Goal: Information Seeking & Learning: Learn about a topic

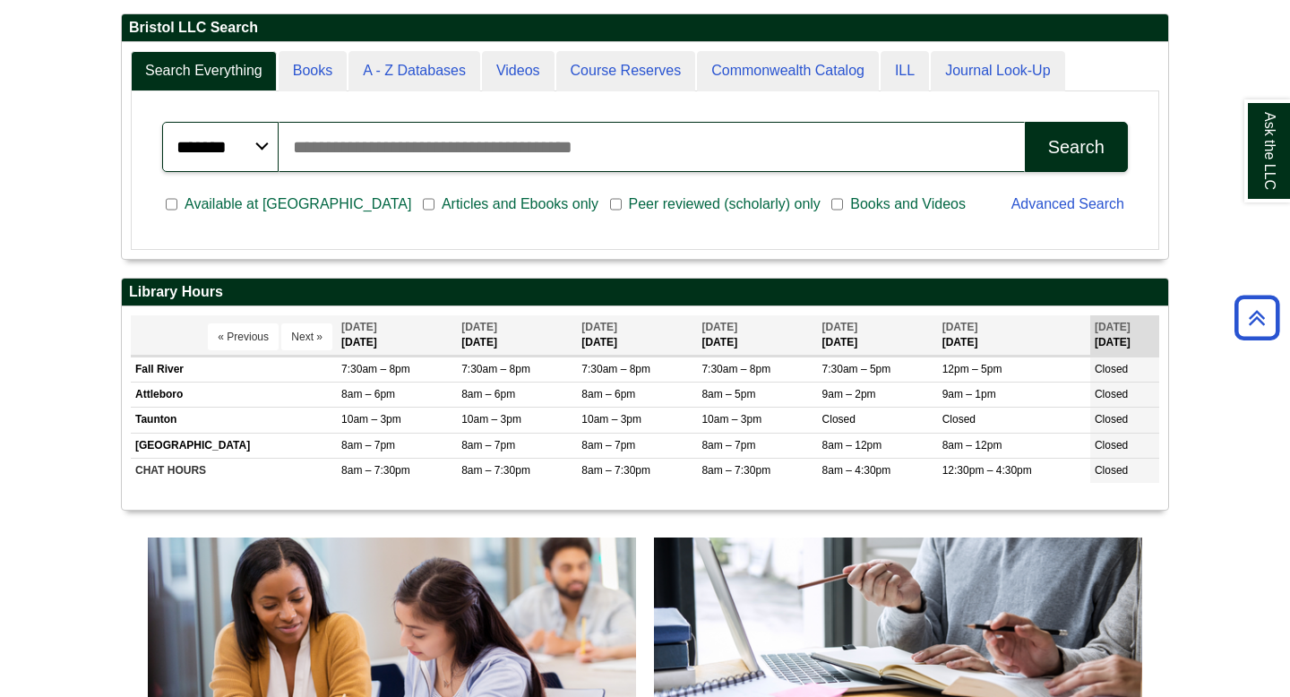
click at [441, 207] on span "Articles and Ebooks only" at bounding box center [520, 205] width 171 height 22
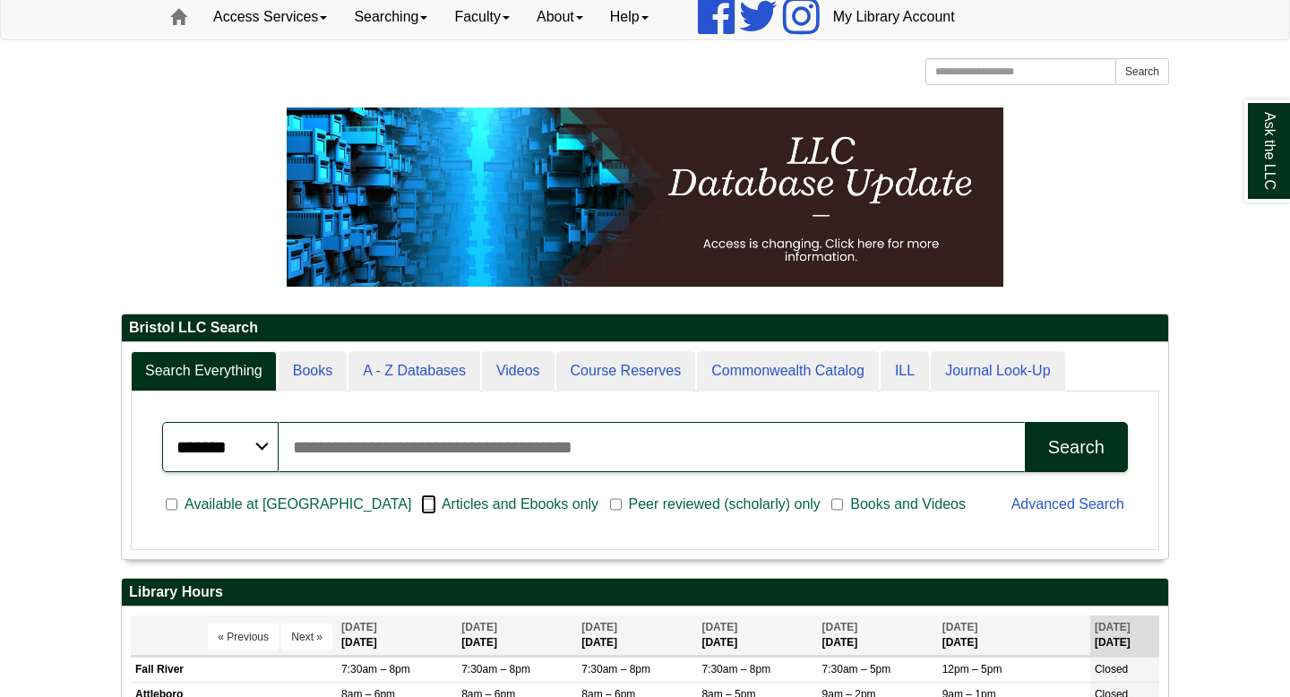
scroll to position [216, 1047]
click at [456, 465] on input "Search articles, books, journals & more" at bounding box center [652, 447] width 746 height 50
type input "**********"
click at [1025, 422] on button "Search" at bounding box center [1076, 447] width 103 height 50
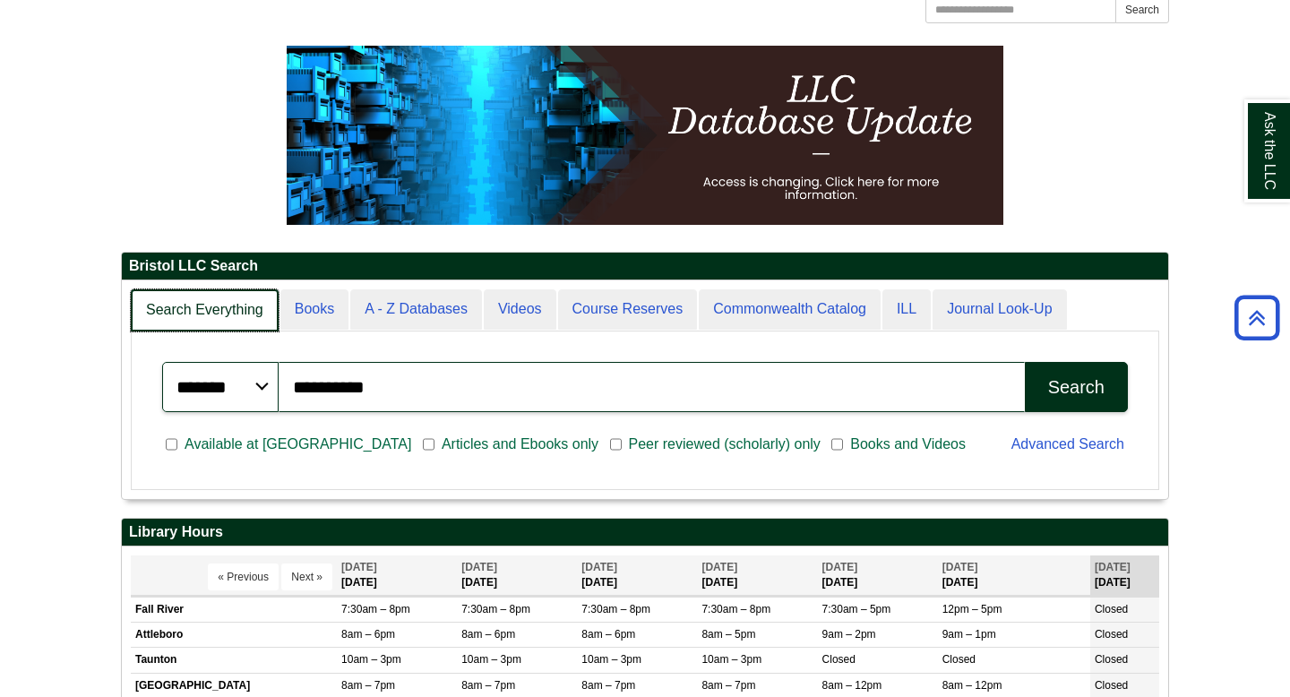
scroll to position [218, 1047]
click at [204, 305] on link "Search Everything" at bounding box center [205, 310] width 148 height 42
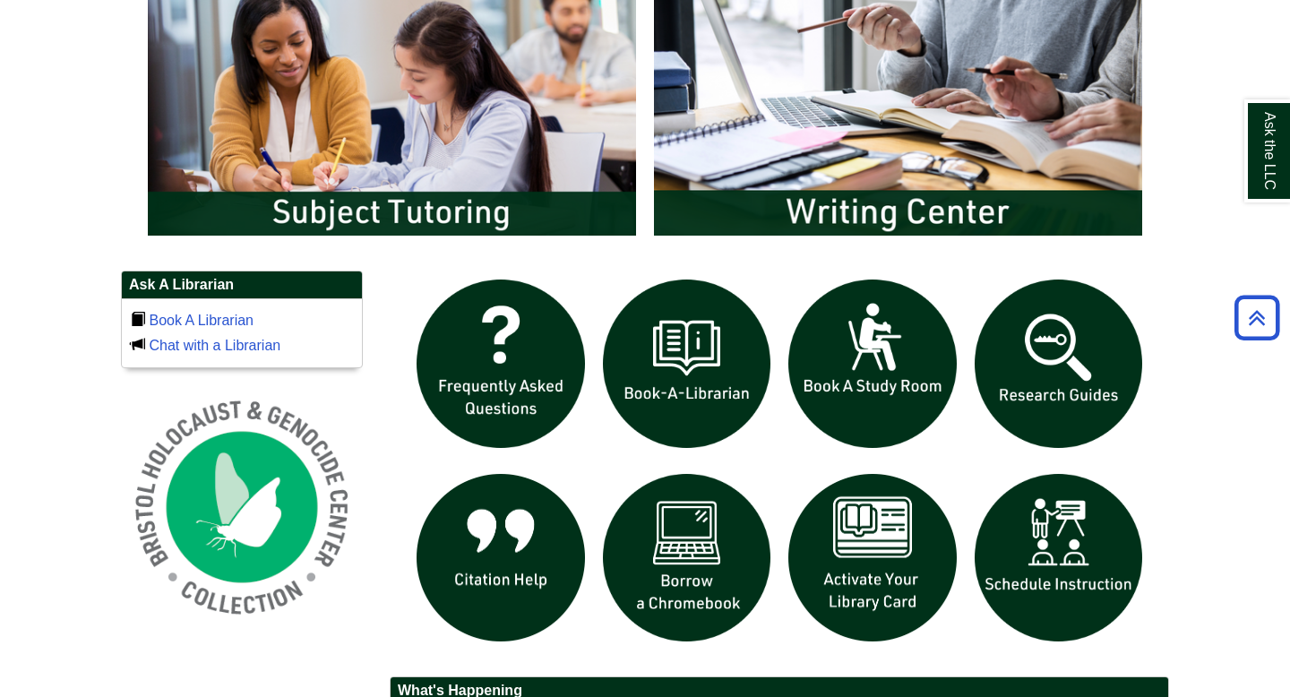
scroll to position [1072, 0]
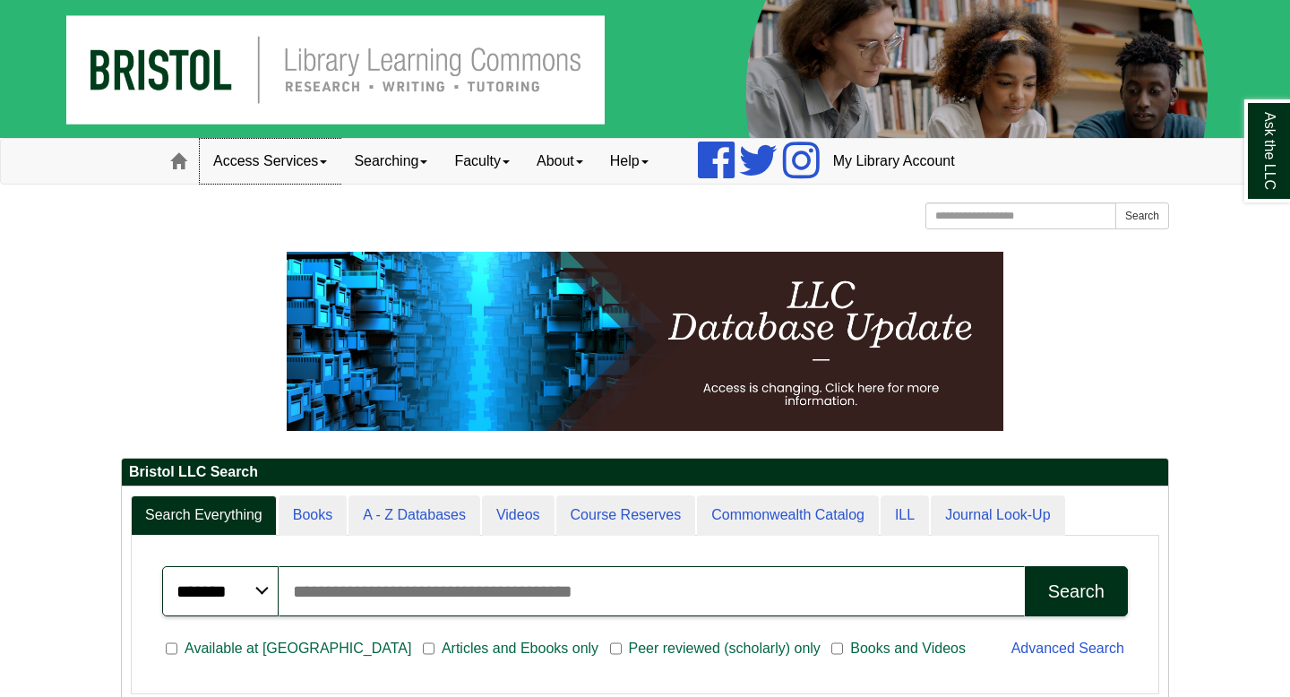
click at [304, 163] on link "Access Services" at bounding box center [270, 161] width 141 height 45
click at [281, 173] on link "Access Services" at bounding box center [270, 161] width 141 height 45
click at [408, 159] on link "Searching" at bounding box center [391, 161] width 100 height 45
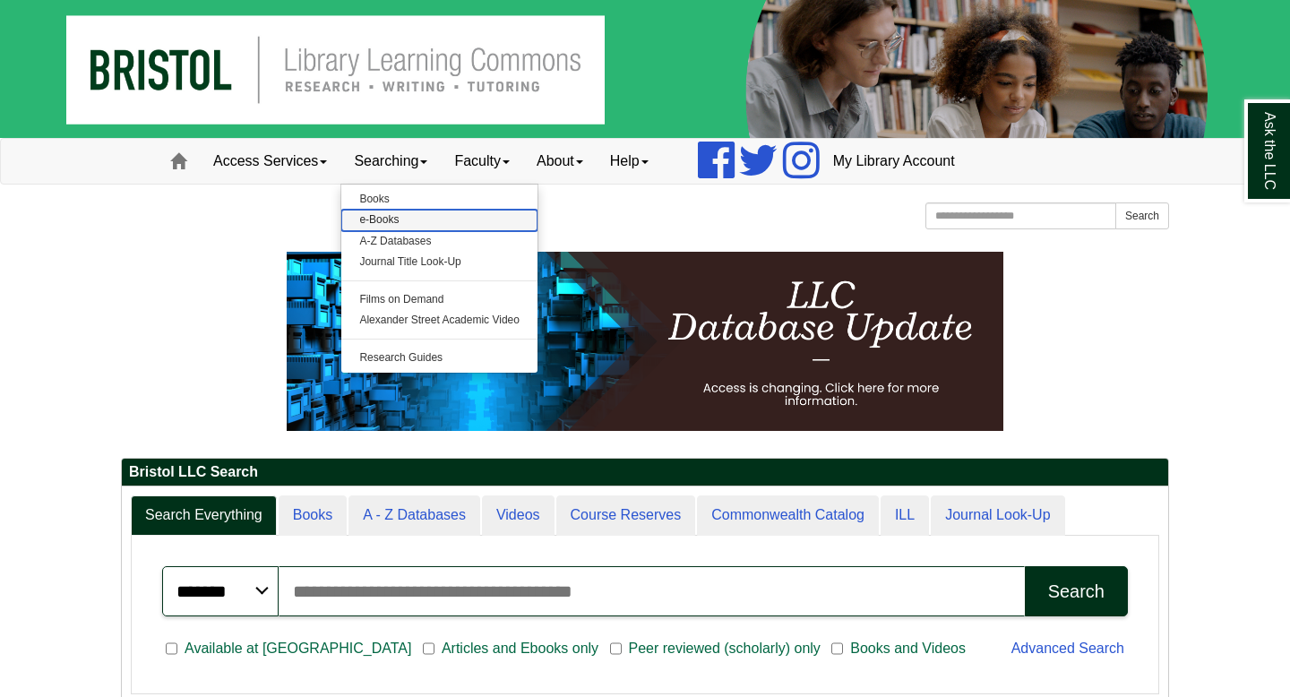
click at [375, 221] on link "e-Books" at bounding box center [439, 220] width 196 height 21
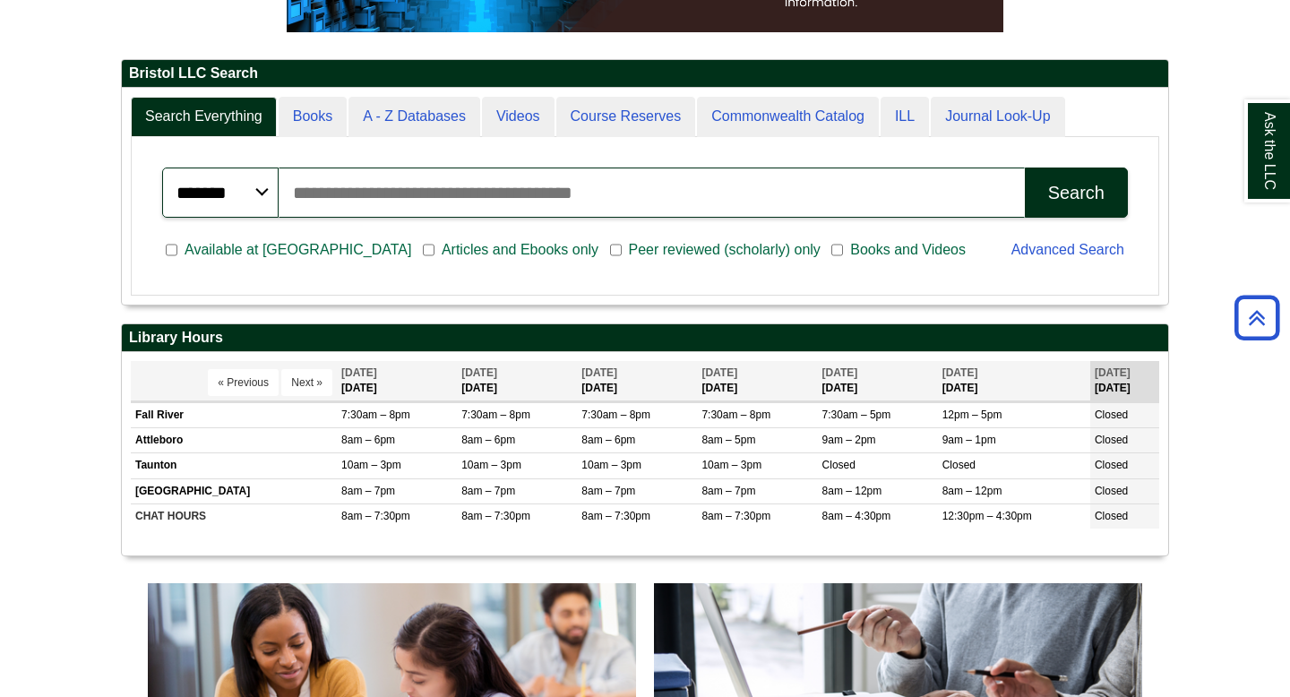
scroll to position [392, 0]
